Goal: Information Seeking & Learning: Learn about a topic

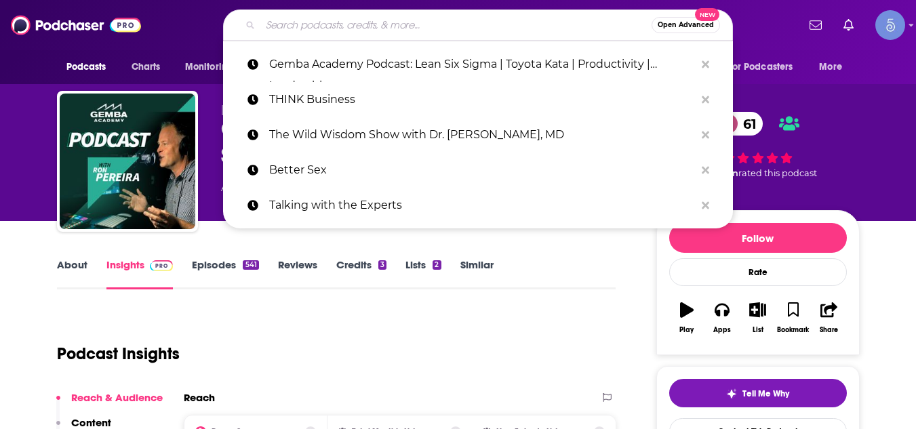
type input "Money Grows on Trees: the Podcast"
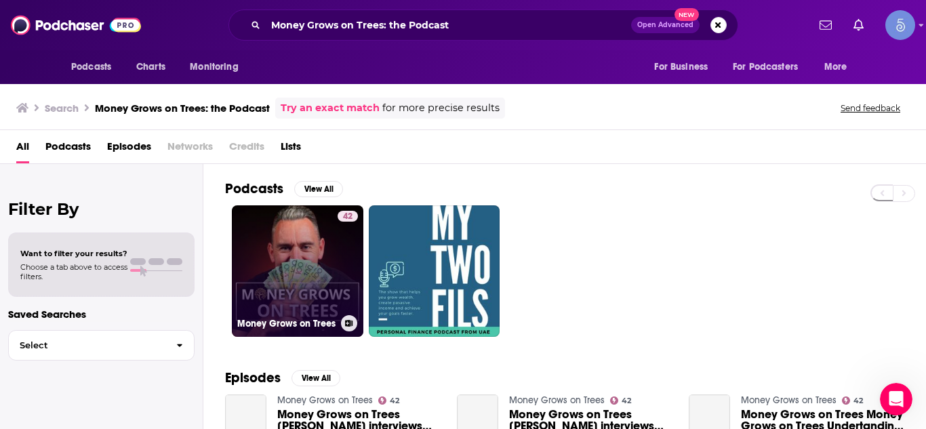
click at [305, 244] on link "42 Money Grows on Trees" at bounding box center [298, 271] width 132 height 132
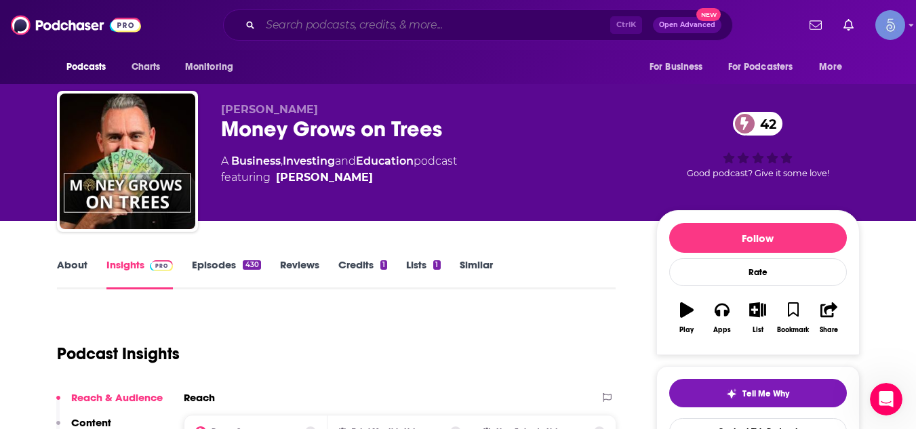
click at [376, 27] on input "Search podcasts, credits, & more..." at bounding box center [435, 25] width 350 height 22
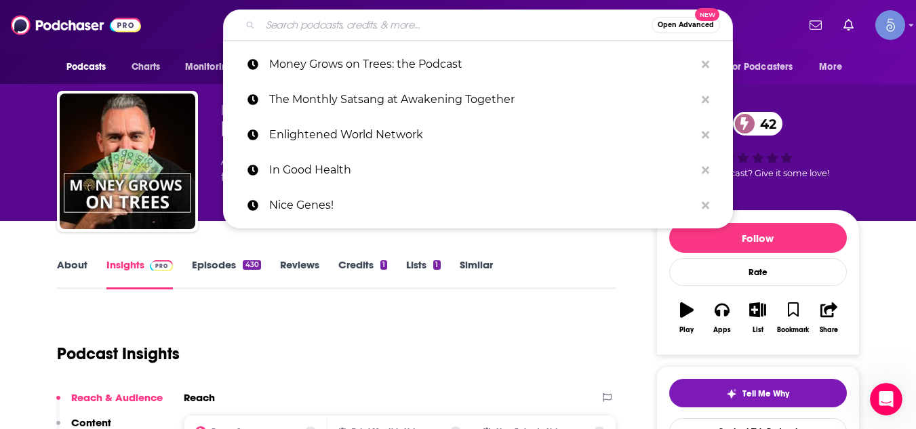
paste input "[PERSON_NAME] Talks Copywriting"
type input "[PERSON_NAME] Talks Copywriting"
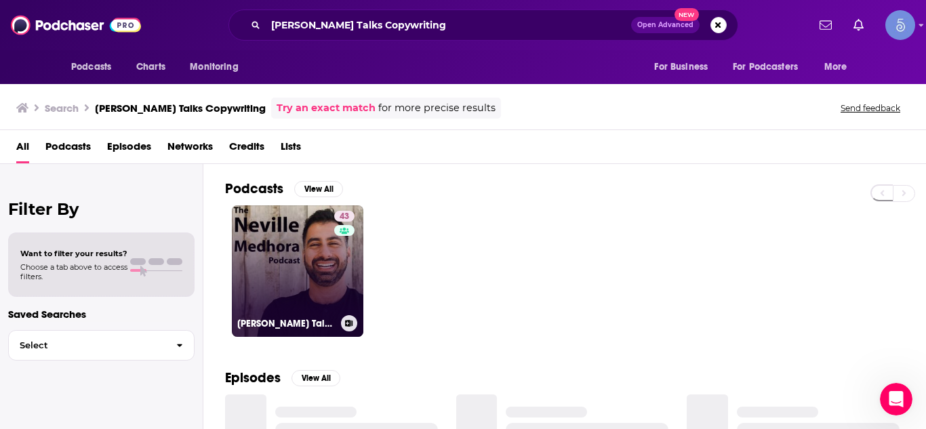
click at [308, 244] on link "43 [PERSON_NAME] Talks Copywriting" at bounding box center [298, 271] width 132 height 132
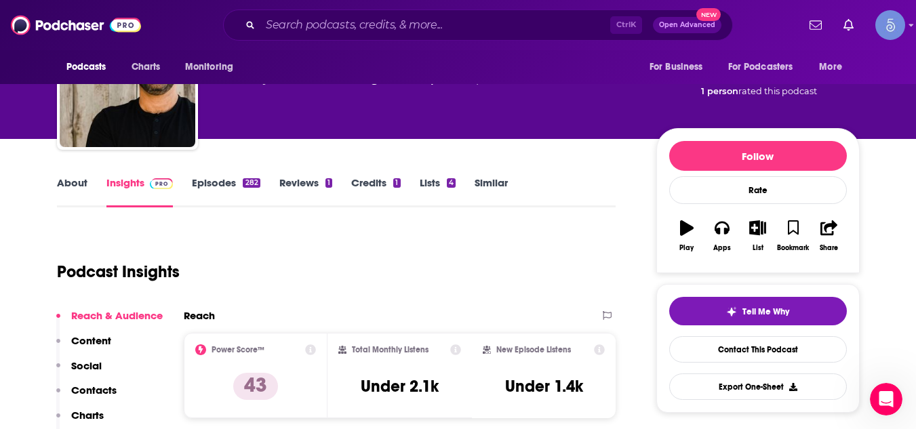
scroll to position [108, 0]
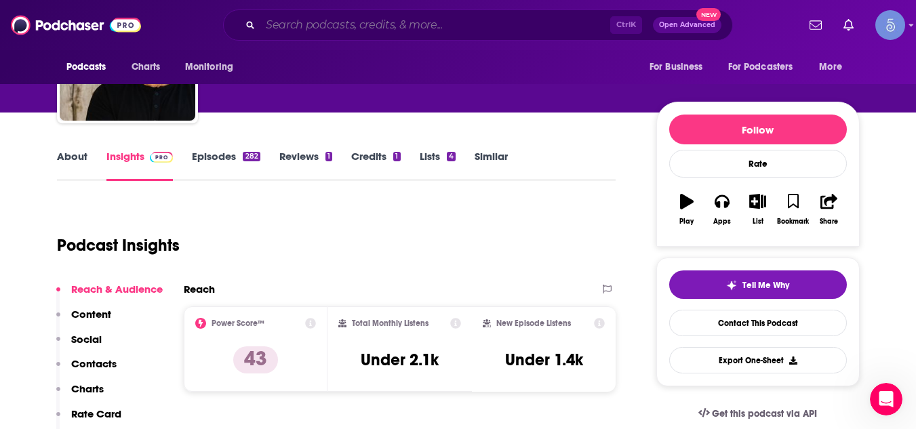
click at [309, 27] on input "Search podcasts, credits, & more..." at bounding box center [435, 25] width 350 height 22
paste input "The Career Confidante"
type input "The Career Confidante"
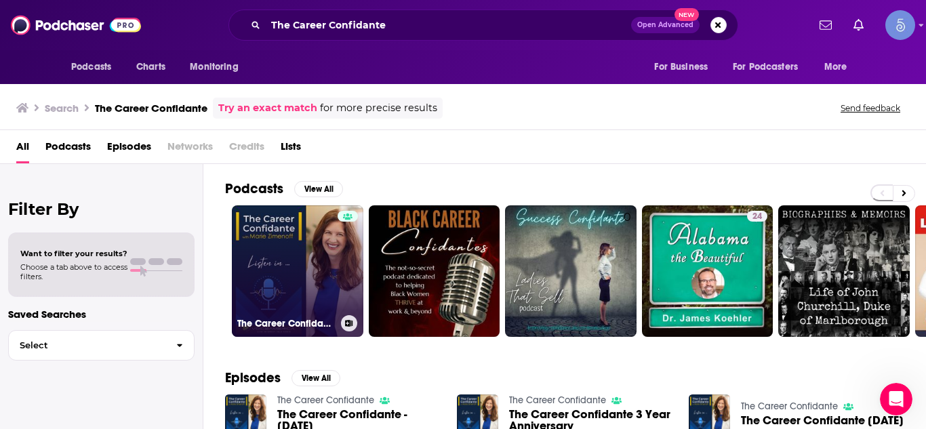
click at [334, 288] on link "The Career Confidante" at bounding box center [298, 271] width 132 height 132
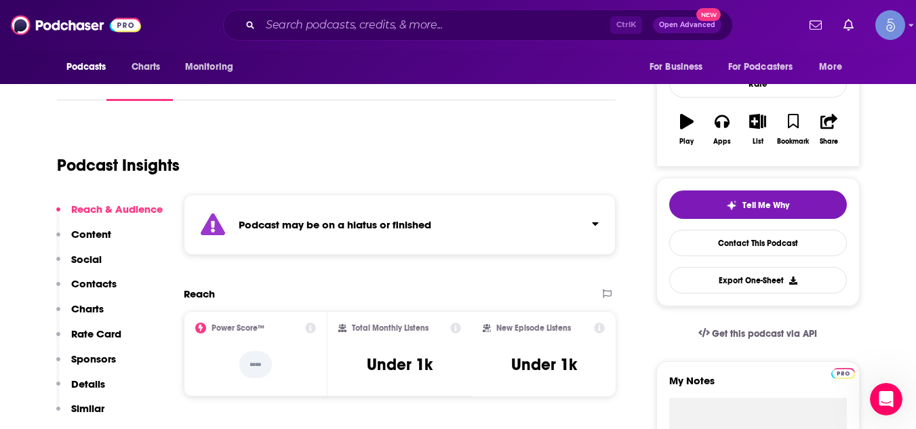
scroll to position [190, 0]
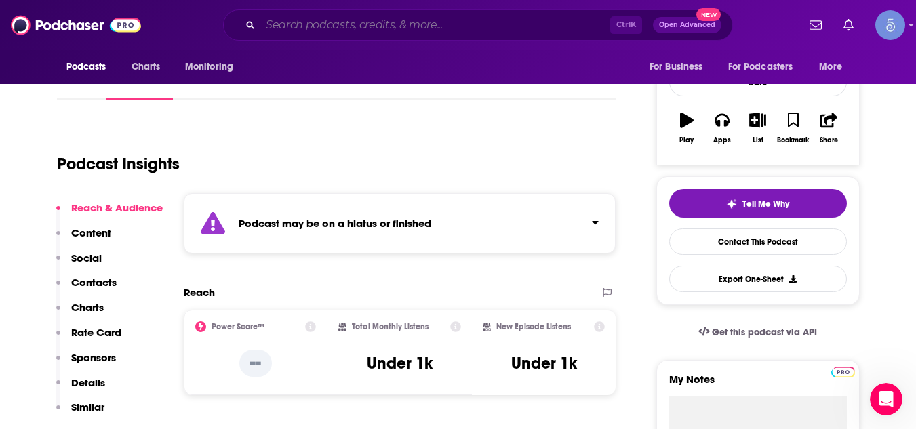
click at [372, 33] on input "Search podcasts, credits, & more..." at bounding box center [435, 25] width 350 height 22
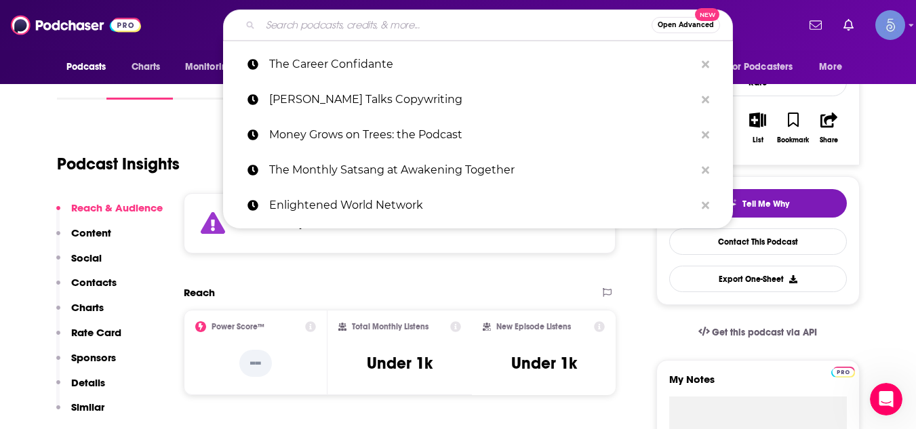
paste input "The Self-Employed Life"
type input "The Self-Employed Life"
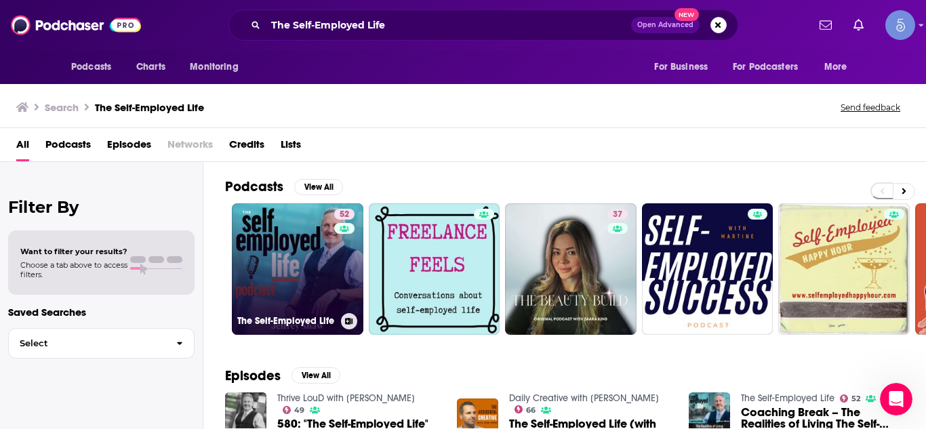
click at [275, 239] on link "52 The Self-Employed Life" at bounding box center [298, 269] width 132 height 132
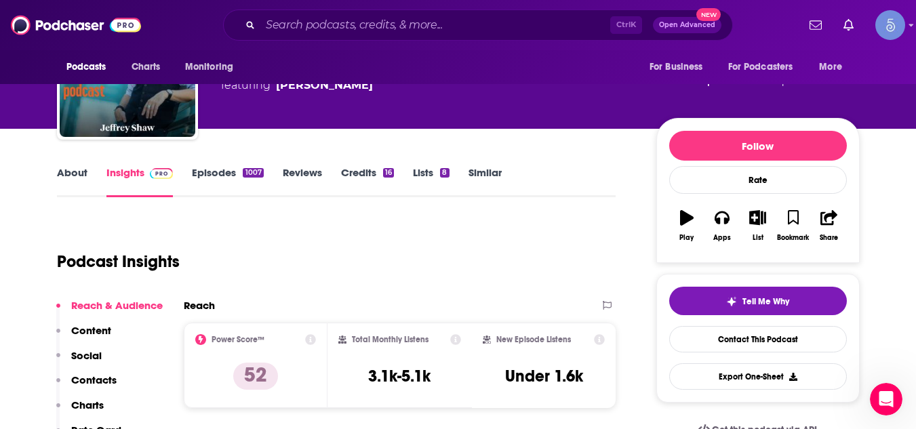
scroll to position [108, 0]
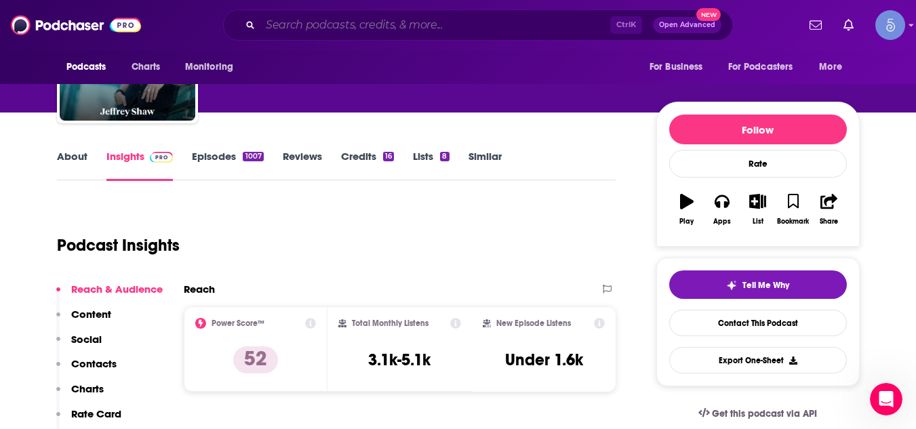
click at [511, 25] on input "Search podcasts, credits, & more..." at bounding box center [435, 25] width 350 height 22
click at [501, 24] on input "Search podcasts, credits, & more..." at bounding box center [435, 25] width 350 height 22
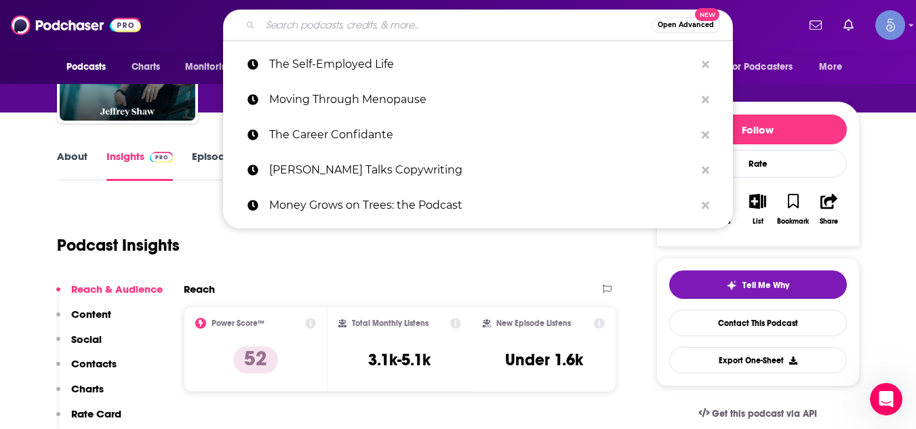
click at [436, 30] on input "Search podcasts, credits, & more..." at bounding box center [455, 25] width 391 height 22
paste input "Business Made Simple with [PERSON_NAME]"
type input "Business Made Simple with [PERSON_NAME]"
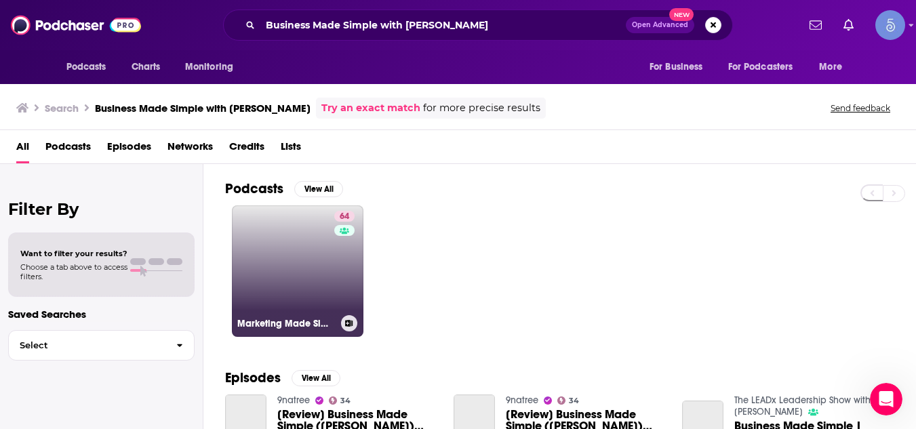
click at [278, 232] on link "64 Marketing Made Simple" at bounding box center [298, 271] width 132 height 132
